Goal: Information Seeking & Learning: Find contact information

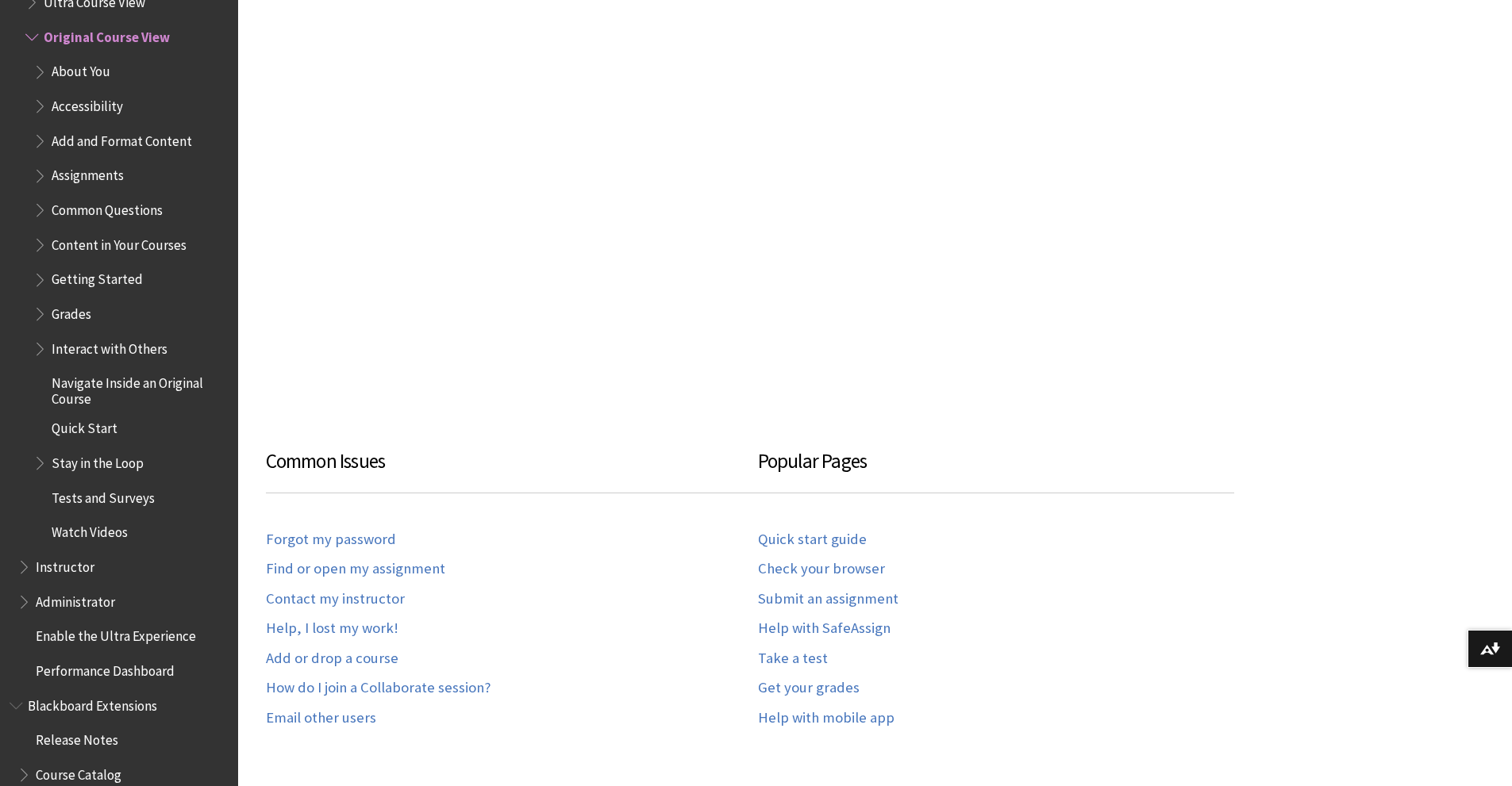
scroll to position [1954, 0]
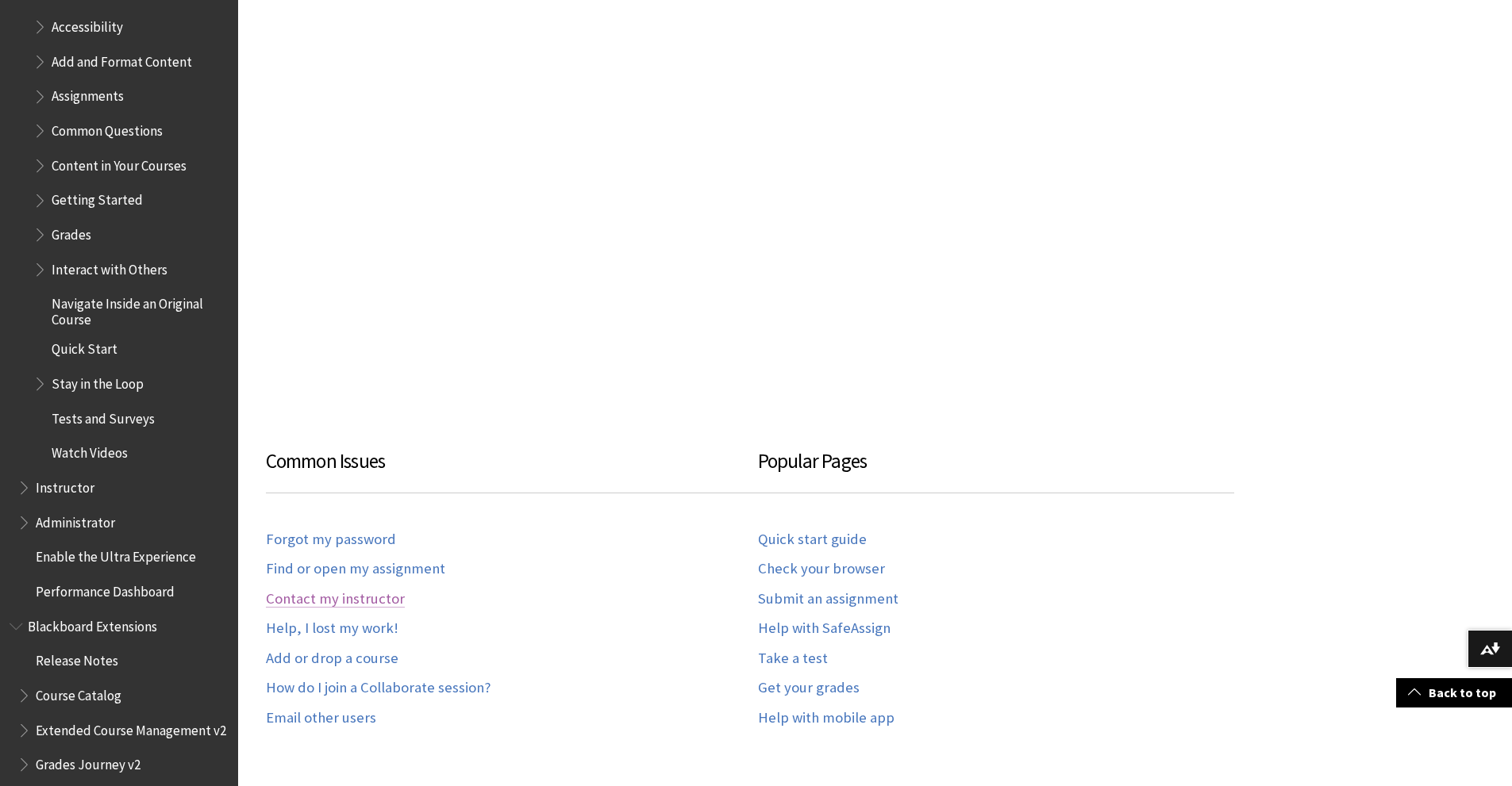
click at [342, 597] on link "Contact my instructor" at bounding box center [335, 600] width 139 height 18
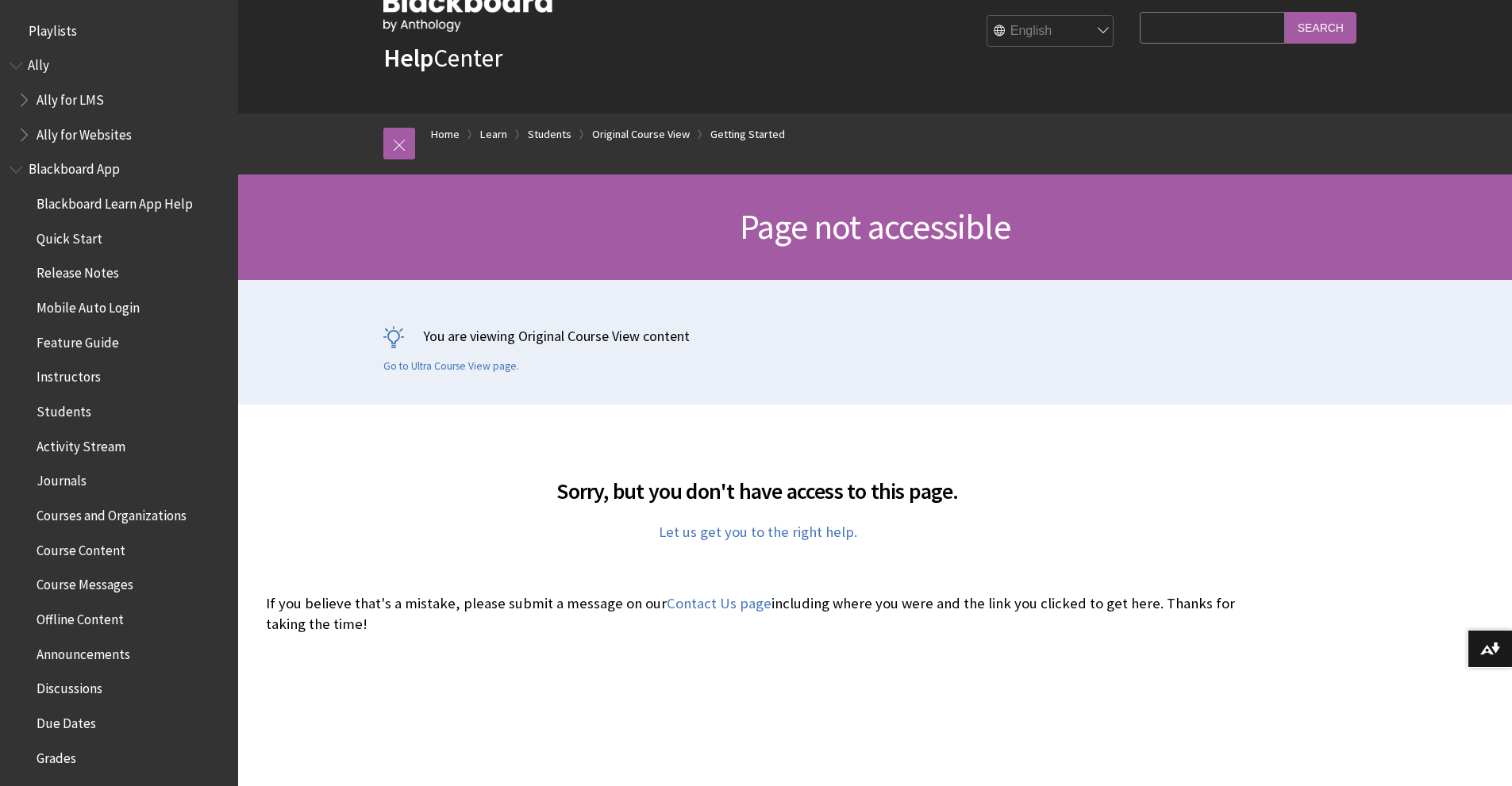
scroll to position [80, 0]
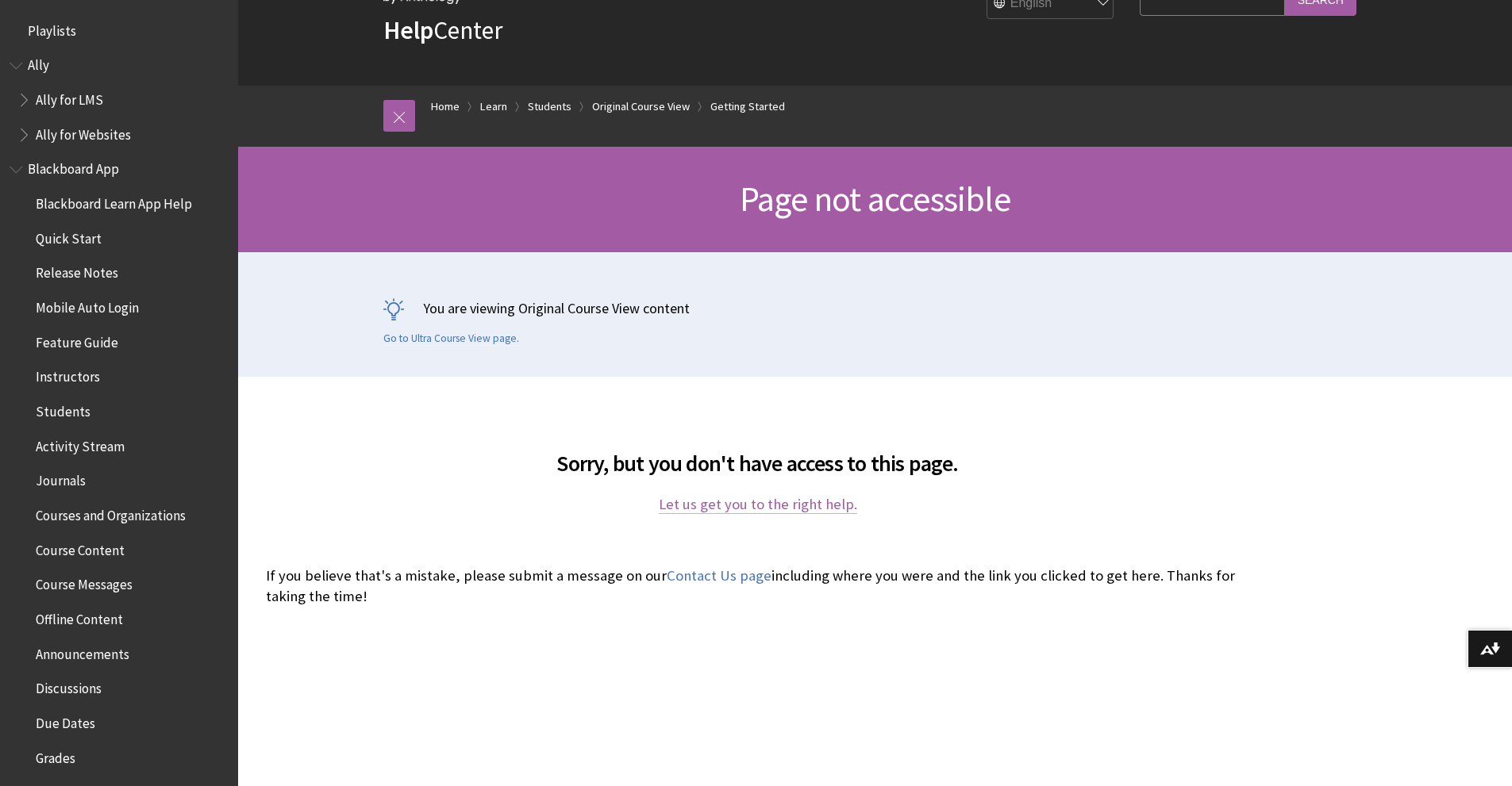
click at [709, 501] on link "Let us get you to the right help." at bounding box center [758, 504] width 199 height 19
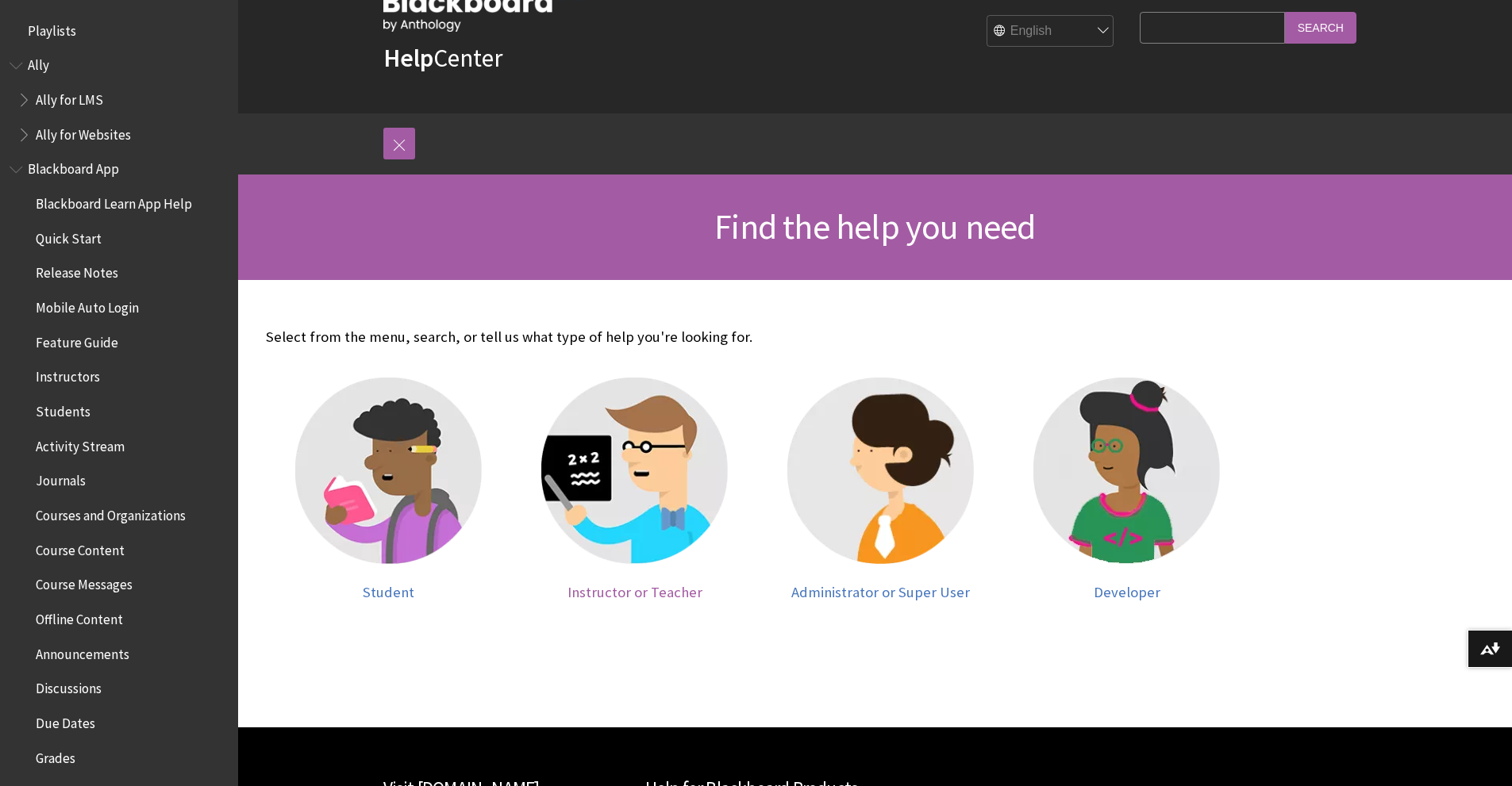
scroll to position [80, 0]
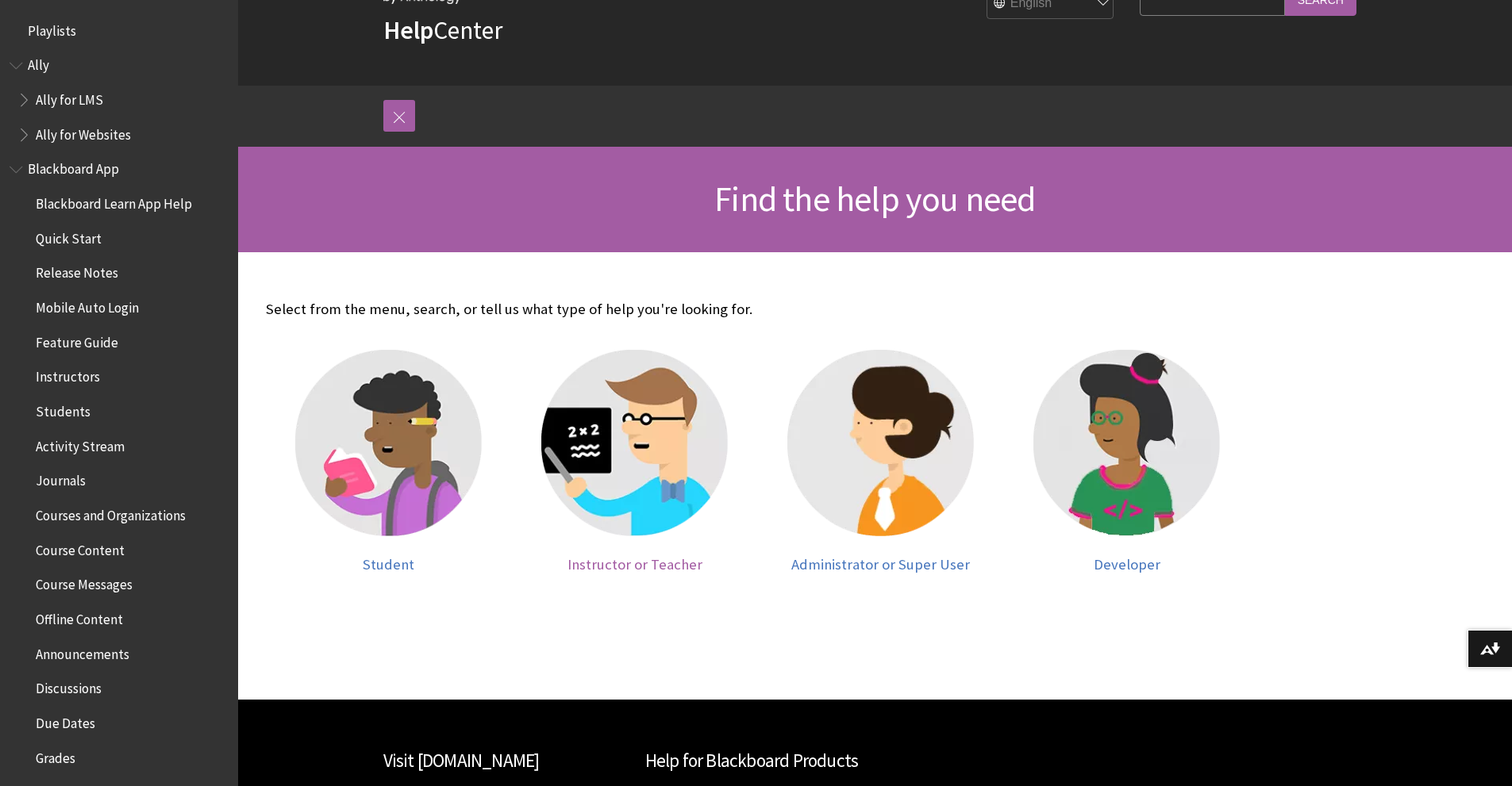
click at [608, 519] on img at bounding box center [634, 443] width 186 height 186
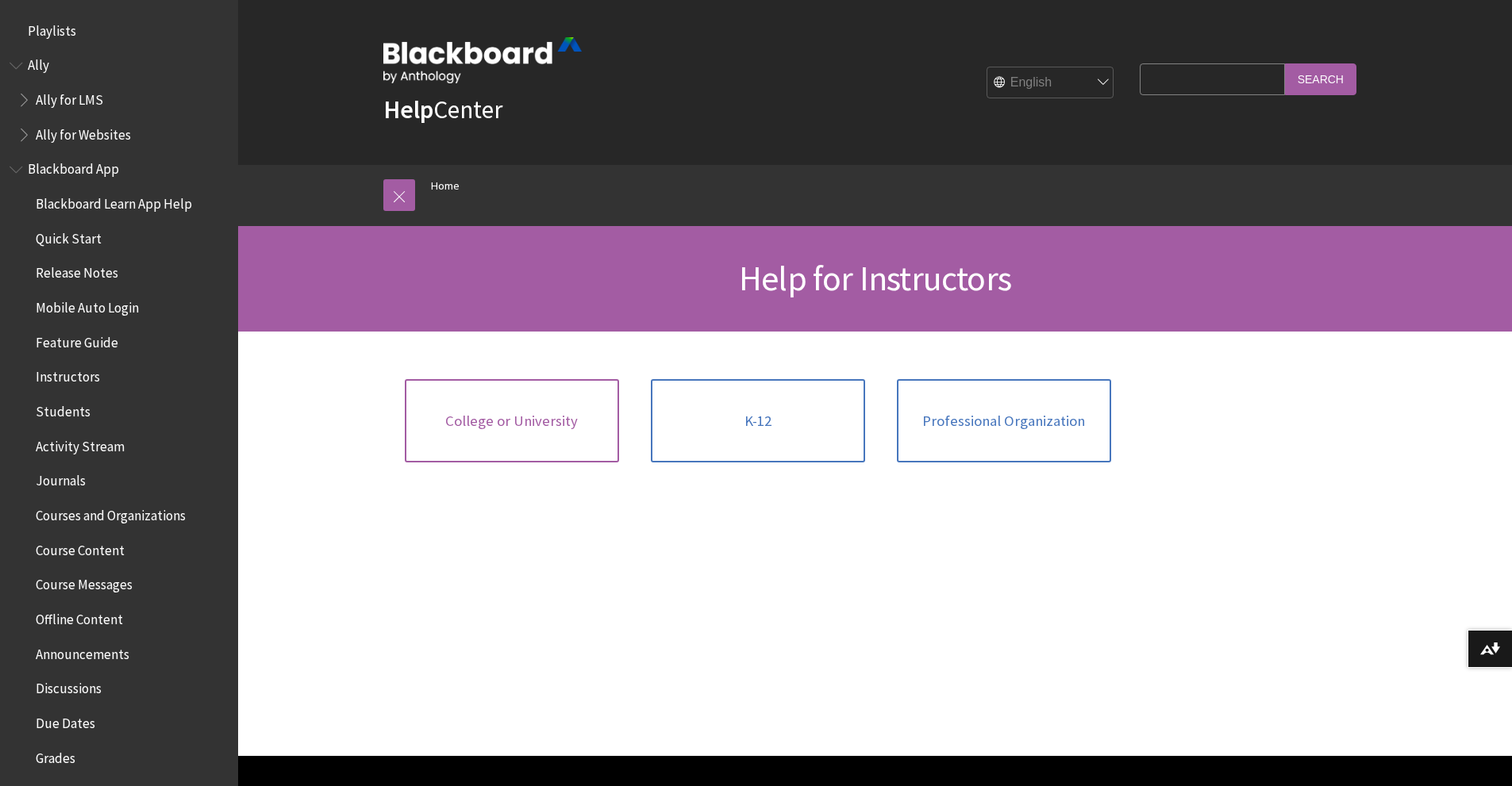
click at [498, 439] on link "College or University" at bounding box center [512, 421] width 214 height 84
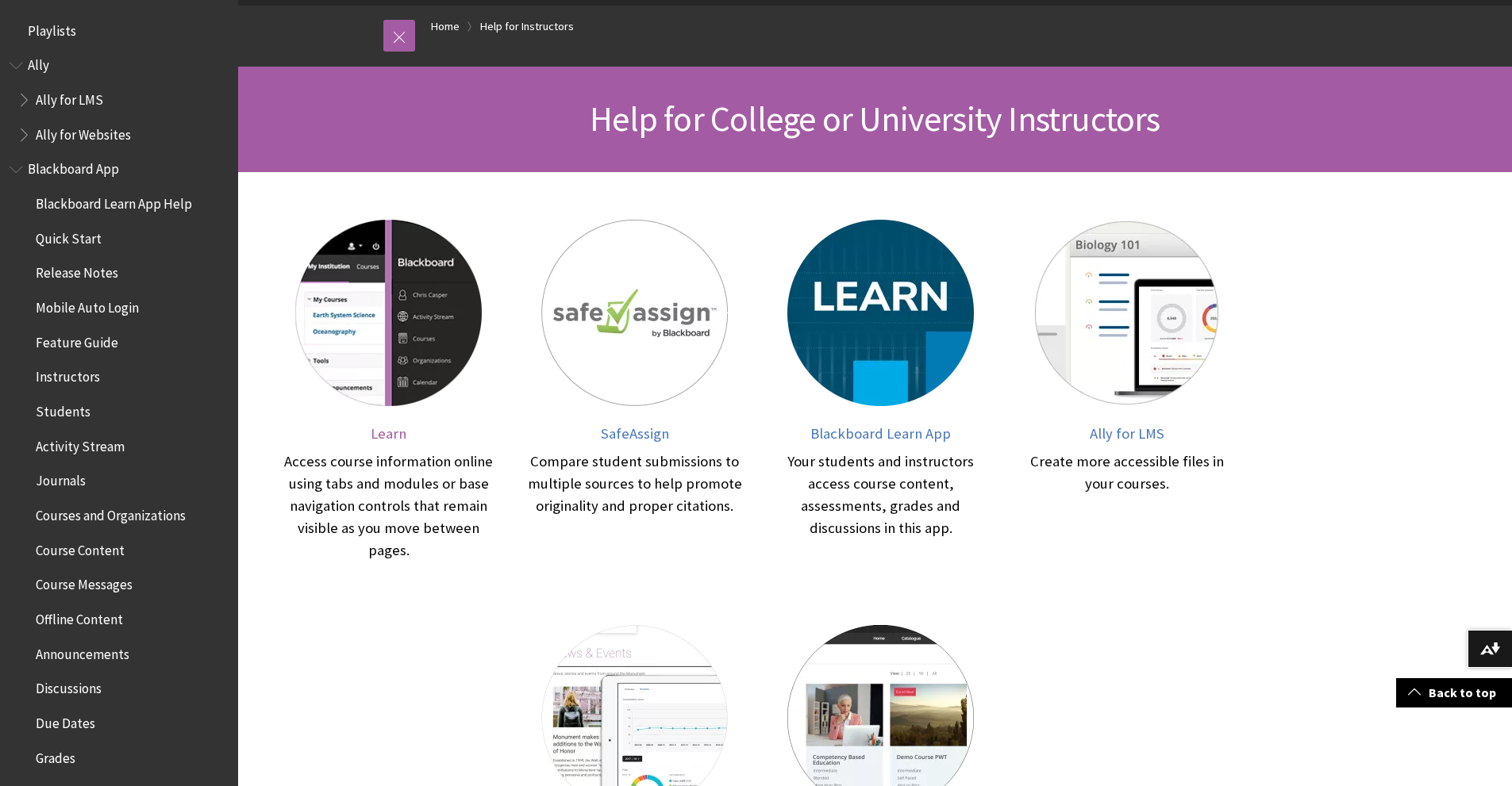
scroll to position [159, 0]
